Goal: Register for event/course

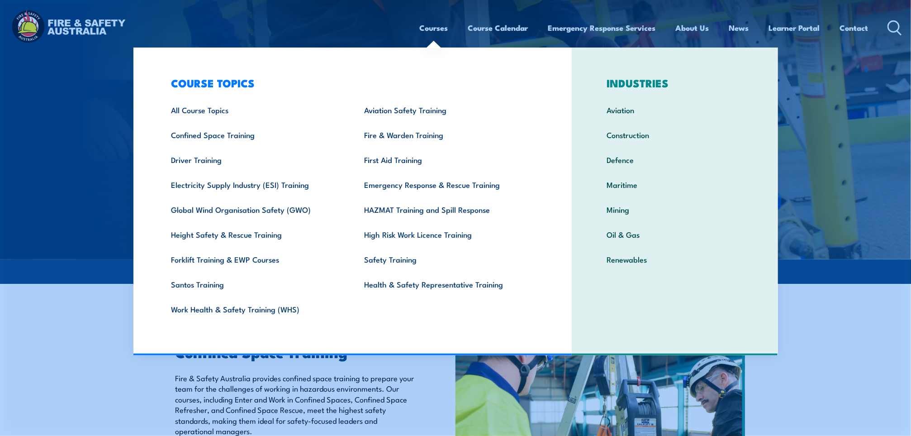
click at [433, 29] on link "Courses" at bounding box center [434, 28] width 29 height 24
click at [206, 142] on link "Confined Space Training" at bounding box center [253, 134] width 193 height 25
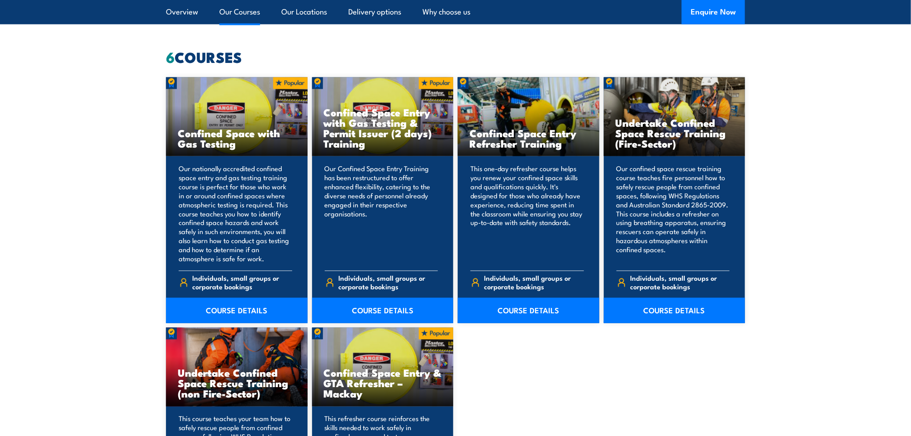
scroll to position [678, 0]
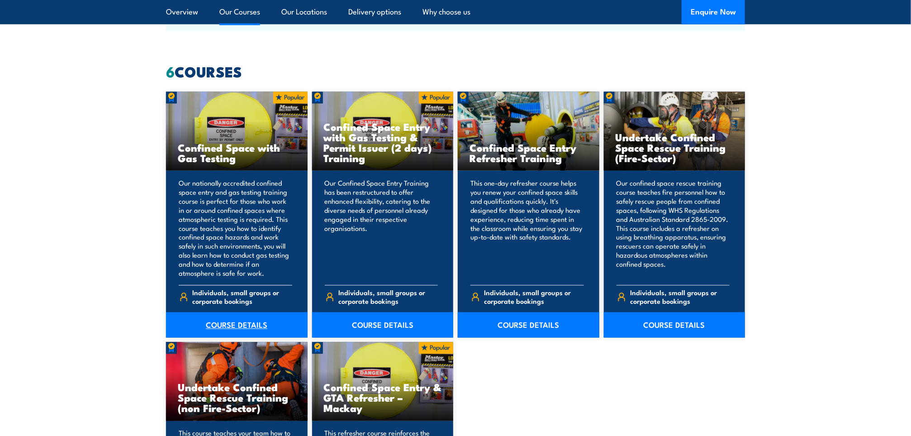
click at [236, 322] on link "COURSE DETAILS" at bounding box center [237, 324] width 142 height 25
